Goal: Information Seeking & Learning: Learn about a topic

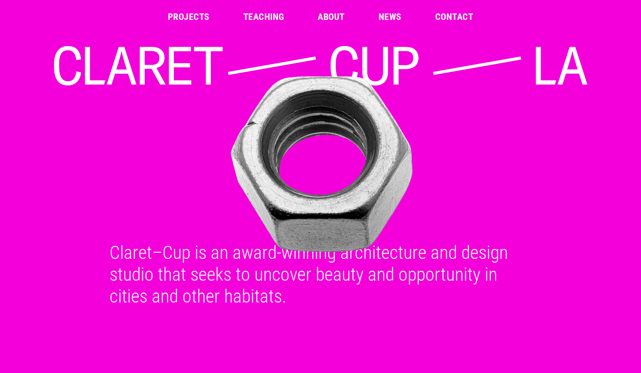
click at [190, 16] on link "Projects" at bounding box center [189, 16] width 42 height 9
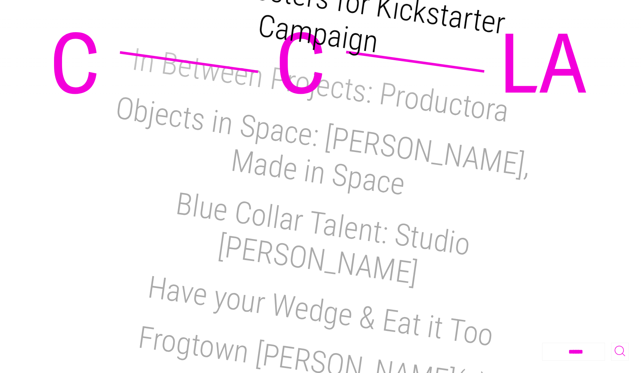
scroll to position [1062, 0]
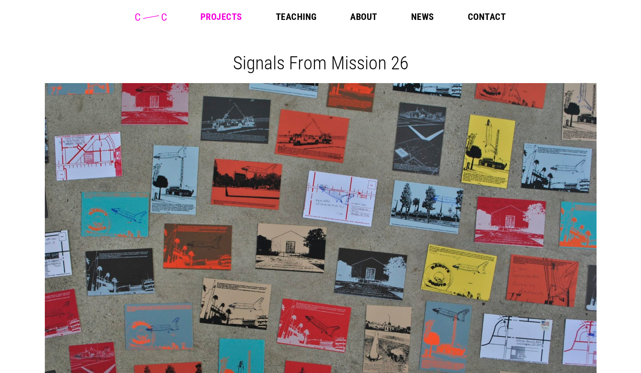
click at [225, 17] on link "Projects" at bounding box center [221, 16] width 42 height 9
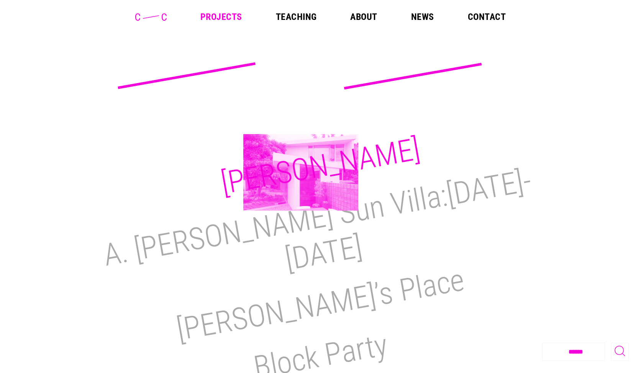
click at [301, 172] on h2 "[PERSON_NAME]" at bounding box center [320, 166] width 204 height 70
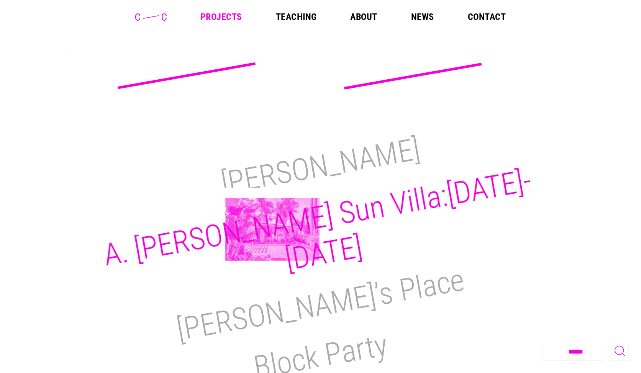
click at [272, 229] on h2 "A. [PERSON_NAME] Sun Villa:[DATE]-[DATE]" at bounding box center [317, 219] width 433 height 115
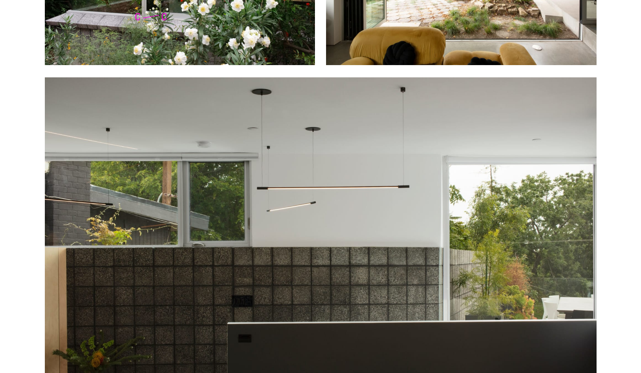
scroll to position [1041, 0]
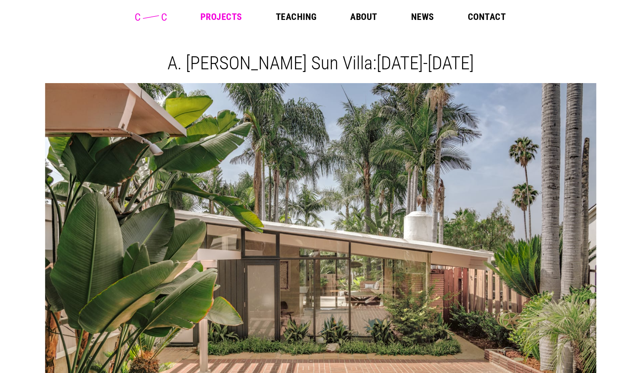
click at [227, 15] on link "Projects" at bounding box center [221, 16] width 42 height 9
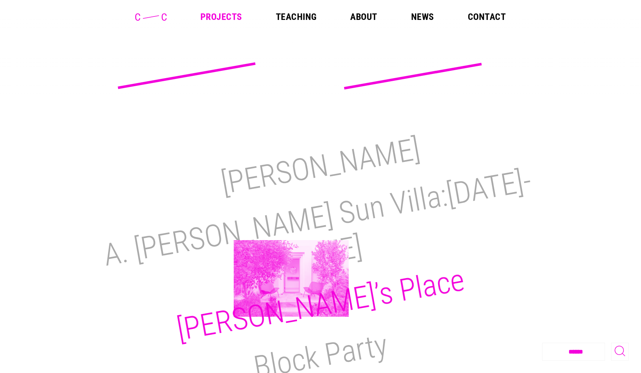
click at [291, 278] on h2 "[PERSON_NAME]’s Place" at bounding box center [320, 305] width 293 height 86
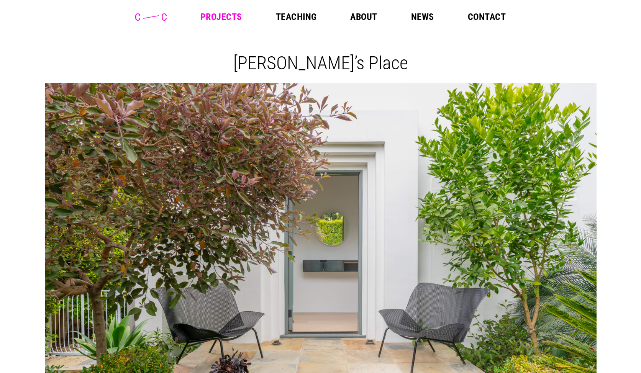
click at [227, 18] on link "Projects" at bounding box center [221, 16] width 42 height 9
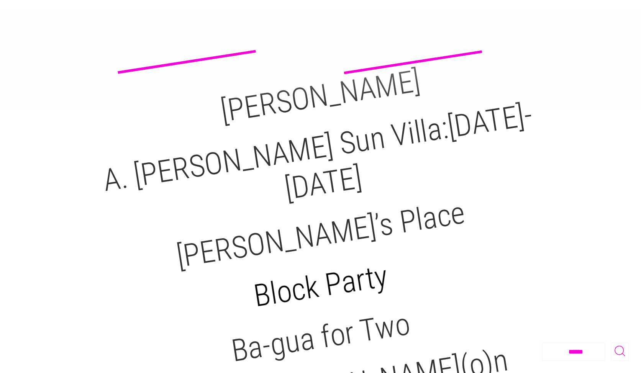
scroll to position [72, 0]
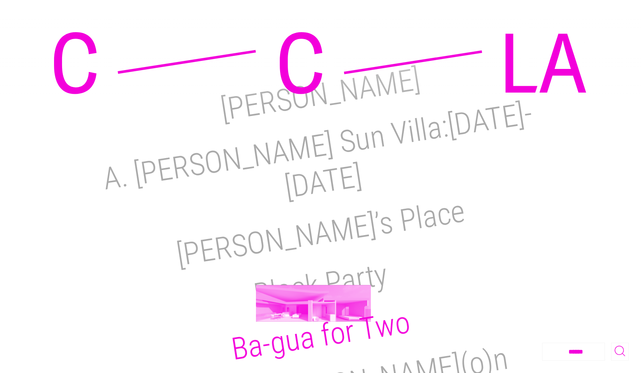
click at [313, 304] on h2 "Ba-gua for Two" at bounding box center [320, 335] width 183 height 63
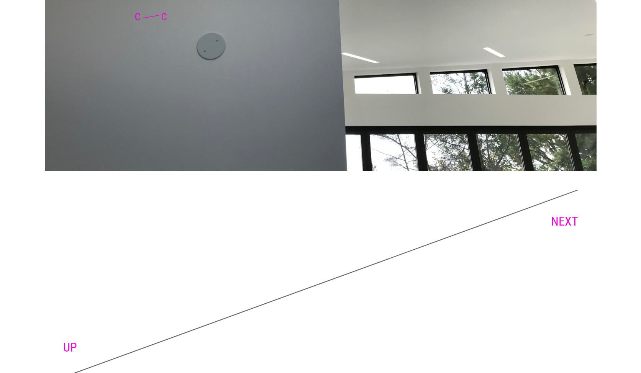
scroll to position [2996, 0]
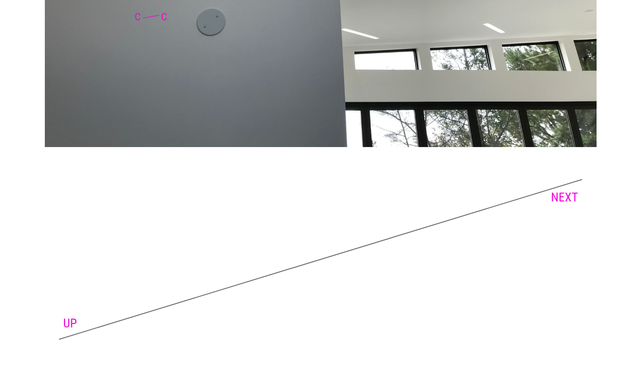
click at [557, 198] on link "NEXT" at bounding box center [564, 197] width 27 height 15
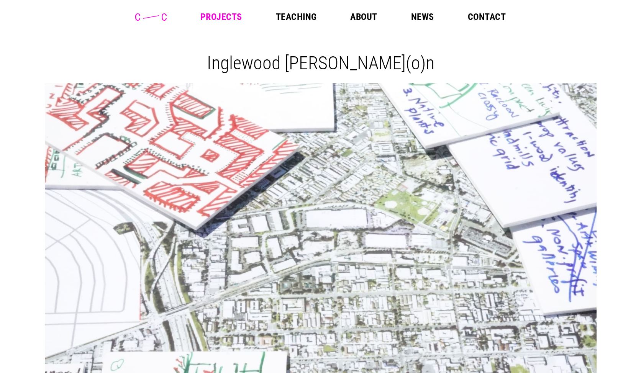
click at [295, 17] on link "Teaching" at bounding box center [296, 16] width 41 height 9
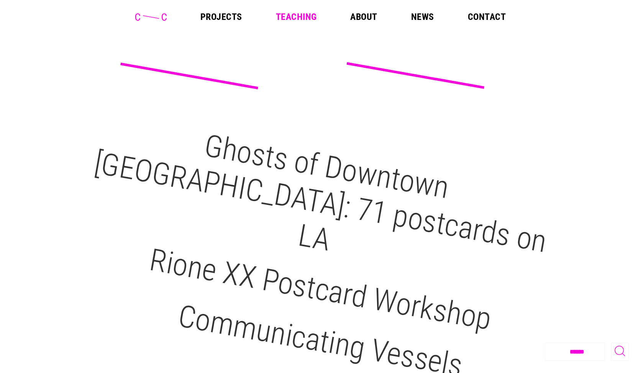
click at [365, 14] on link "About" at bounding box center [363, 16] width 27 height 9
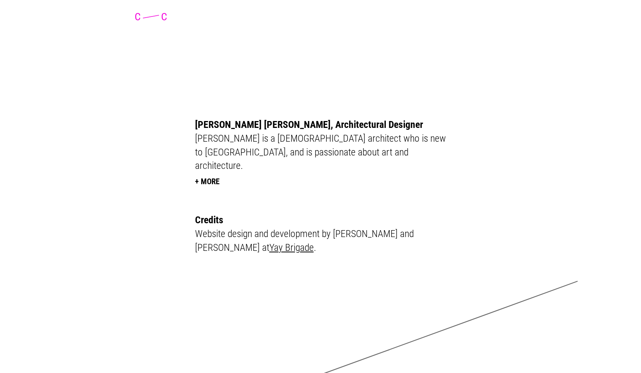
scroll to position [1984, 0]
